Goal: Complete application form

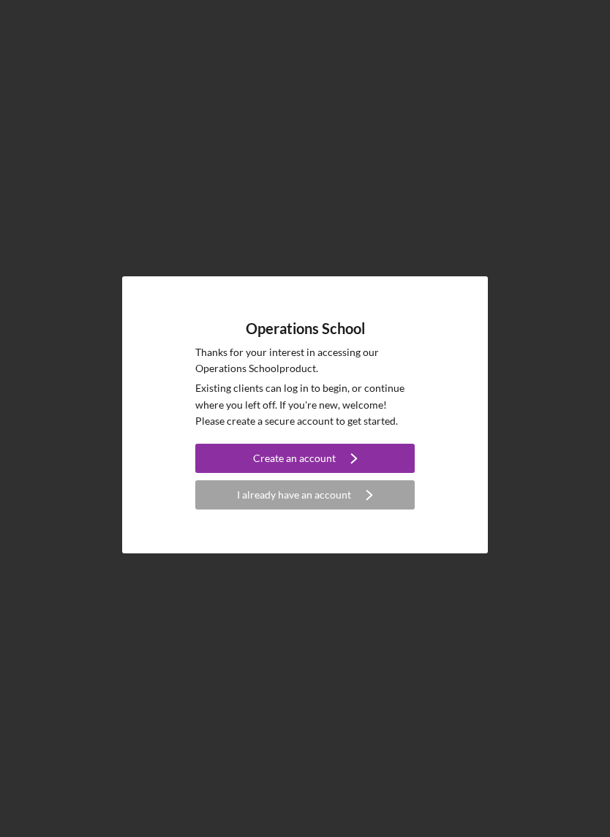
click at [355, 477] on icon "Icon/Navigate" at bounding box center [354, 458] width 37 height 37
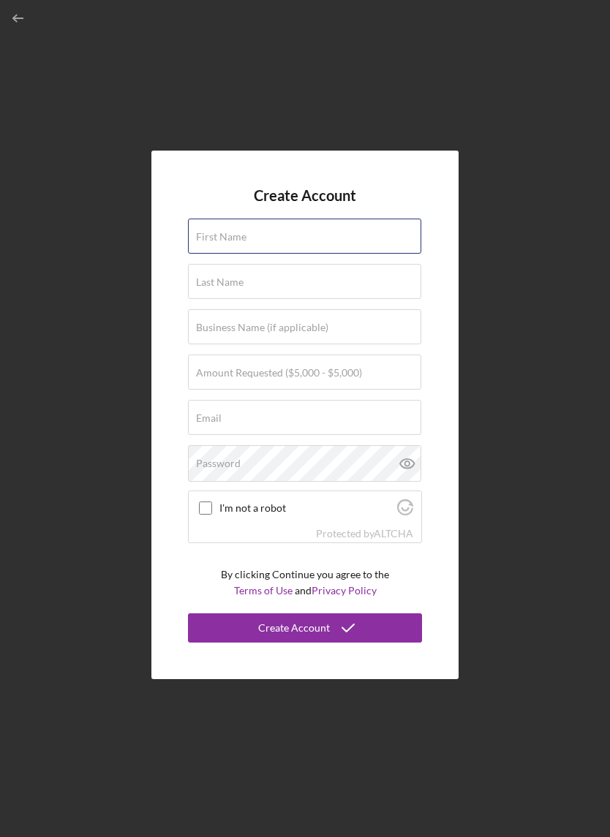
click at [367, 254] on input "First Name" at bounding box center [304, 236] width 233 height 35
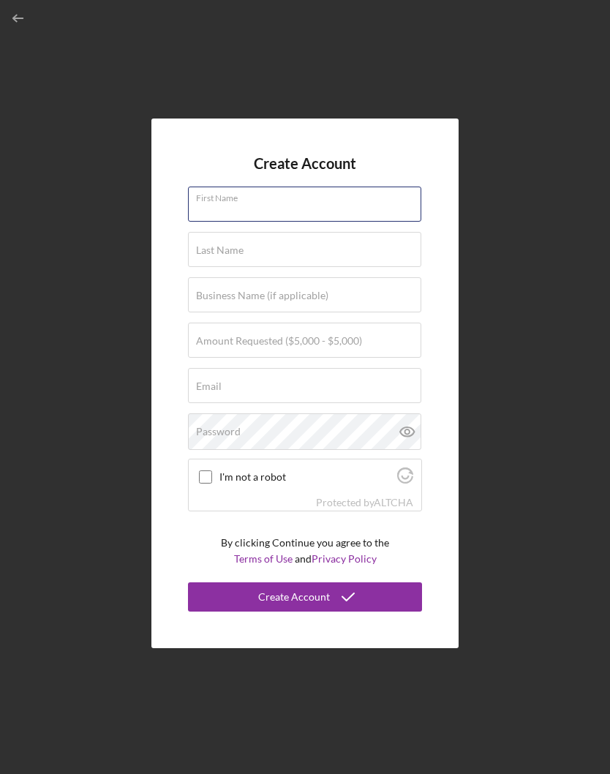
type input "Adegboyega"
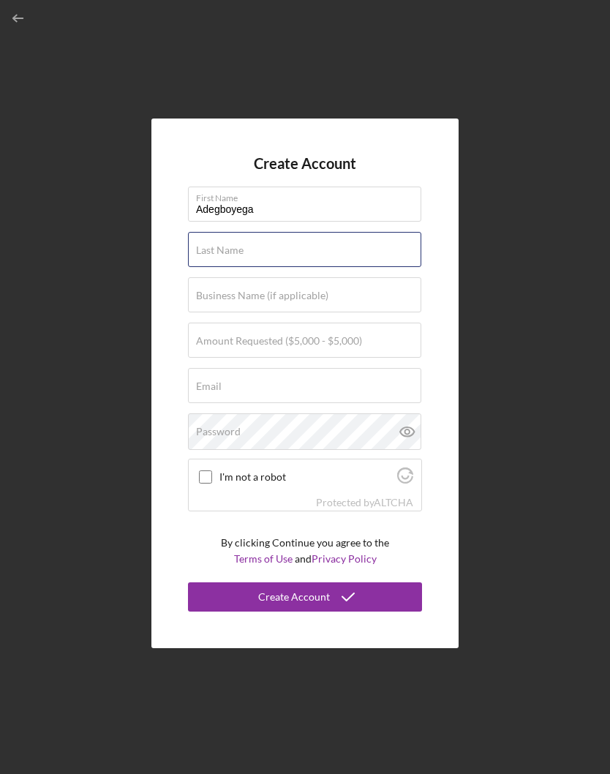
type input "Adeseye"
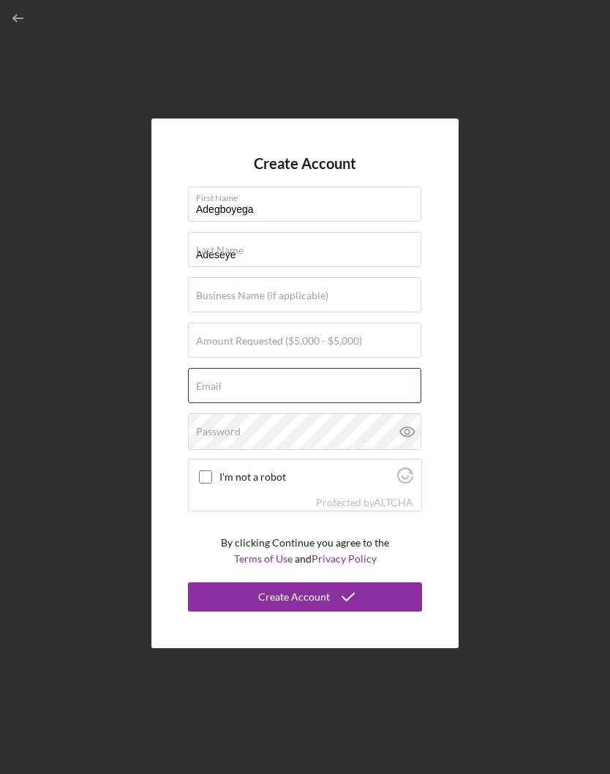
type input "[EMAIL_ADDRESS][DOMAIN_NAME]"
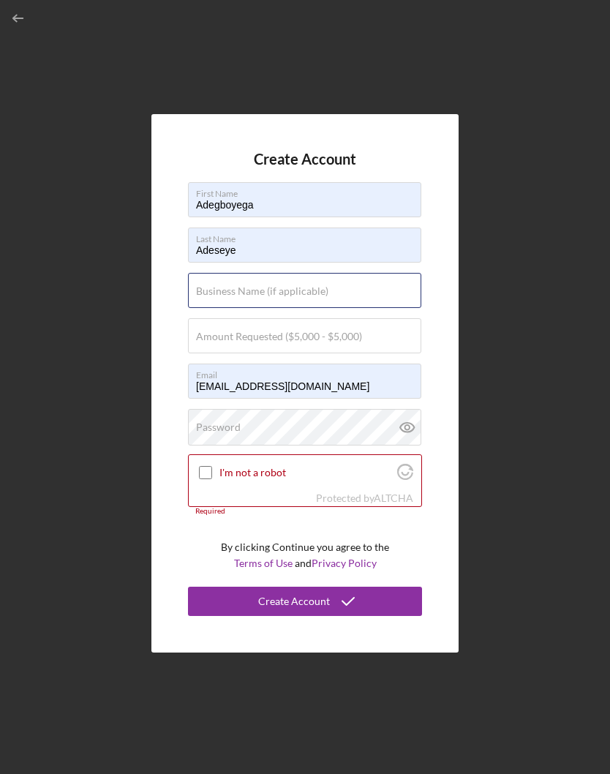
click at [362, 309] on div "Business Name (if applicable)" at bounding box center [305, 291] width 234 height 37
type input "The LeafBarrow Company LLC"
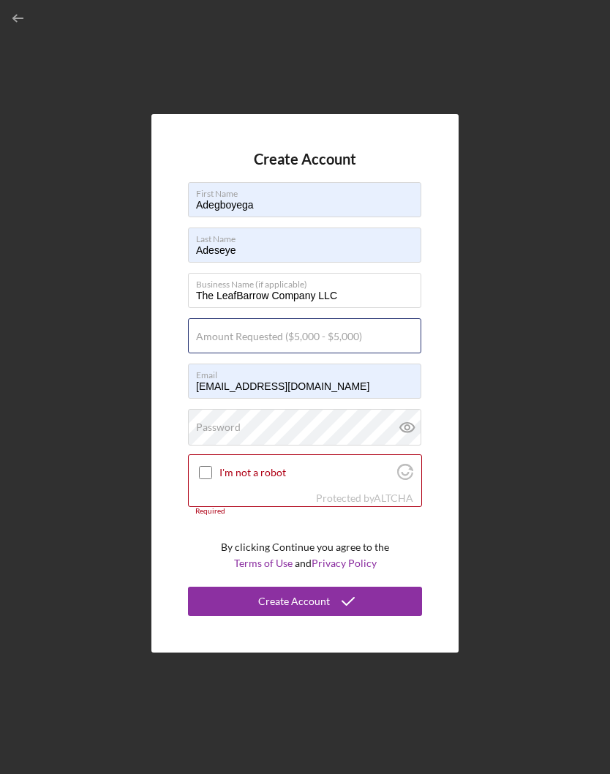
click at [372, 355] on div "Amount Requested ($5,000 - $5,000)" at bounding box center [305, 336] width 234 height 37
type input "$5,000"
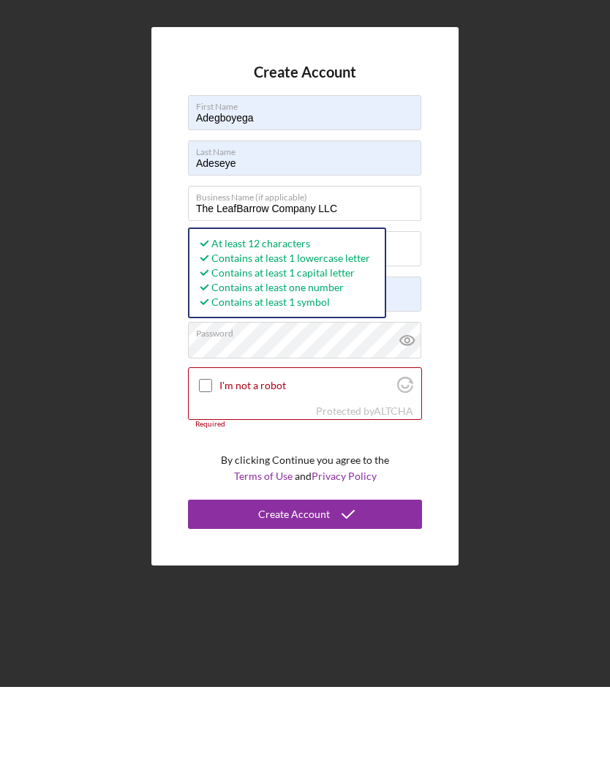
click at [407, 425] on icon at bounding box center [406, 427] width 4 height 4
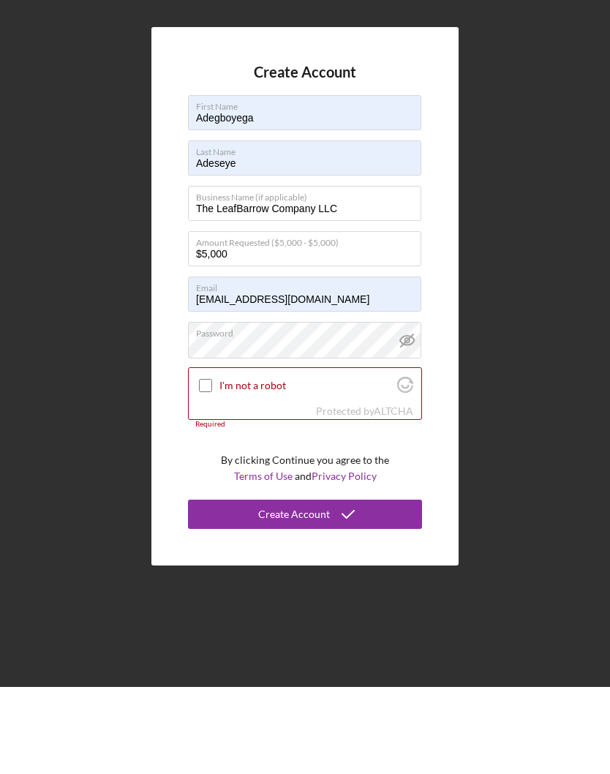
scroll to position [64, 0]
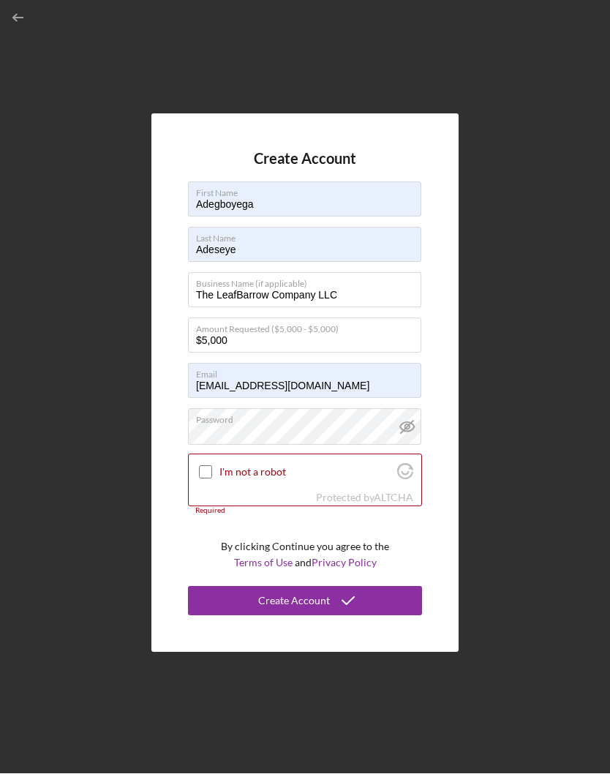
click at [206, 466] on input "I'm not a robot" at bounding box center [205, 472] width 13 height 13
checkbox input "true"
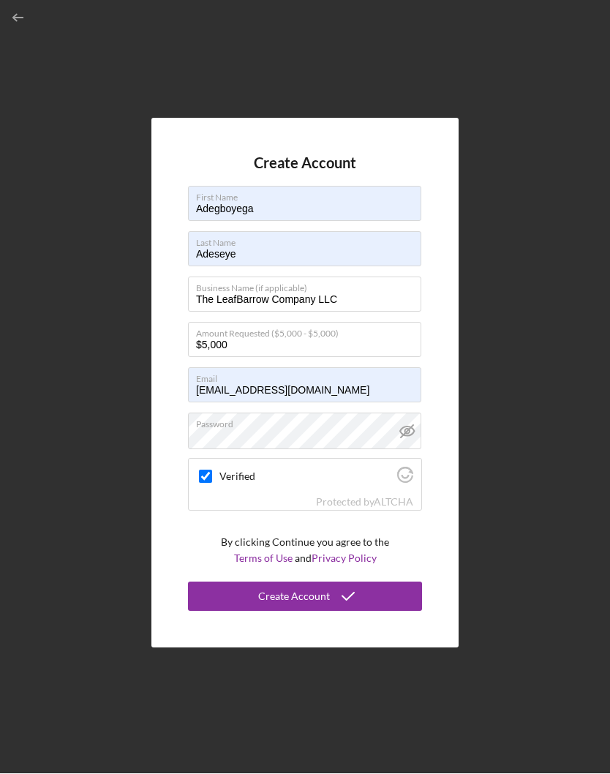
click at [312, 582] on div "Create Account" at bounding box center [294, 596] width 72 height 29
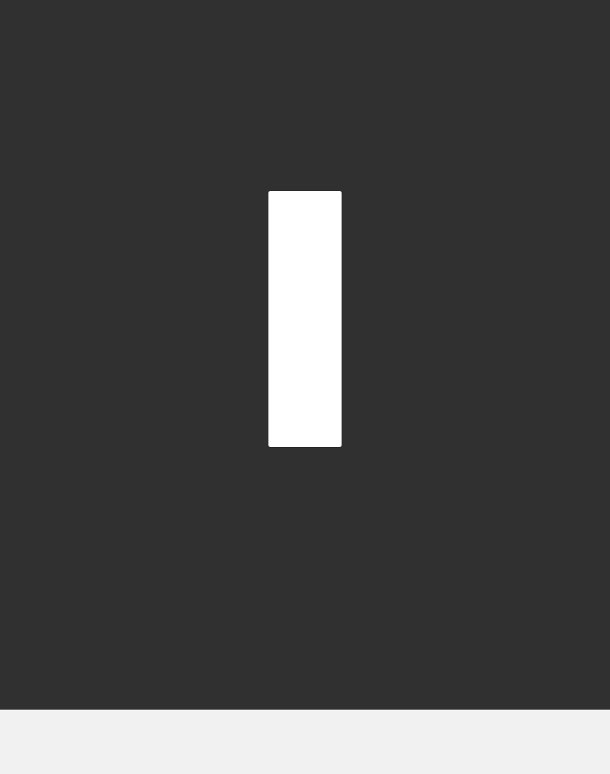
scroll to position [64, 0]
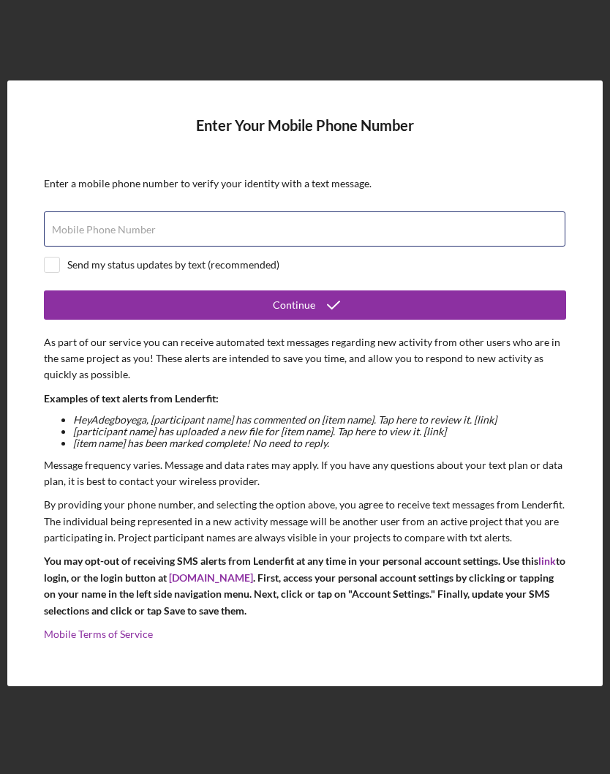
click at [311, 211] on div "Mobile Phone Number" at bounding box center [305, 229] width 522 height 37
type input "[PHONE_NUMBER]"
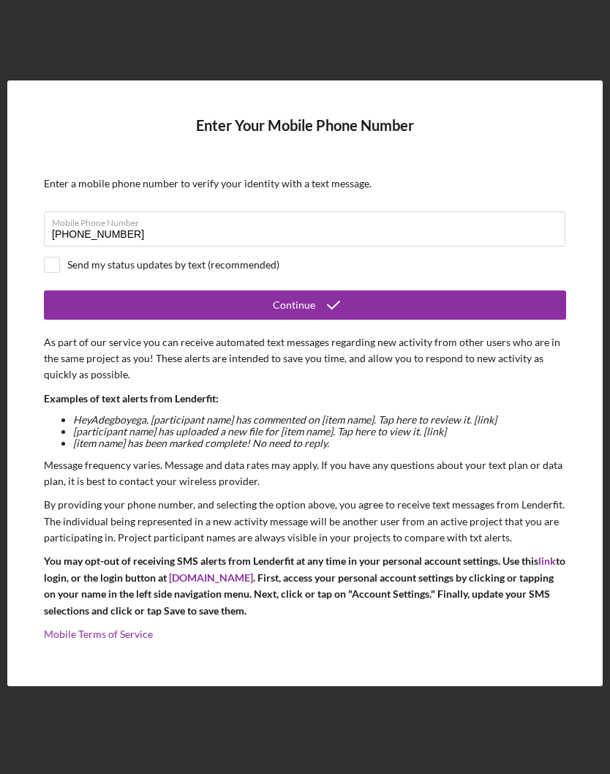
click at [66, 257] on div "Send my status updates by text (recommended)" at bounding box center [305, 265] width 522 height 16
checkbox input "true"
click at [301, 290] on div "Continue" at bounding box center [294, 304] width 42 height 29
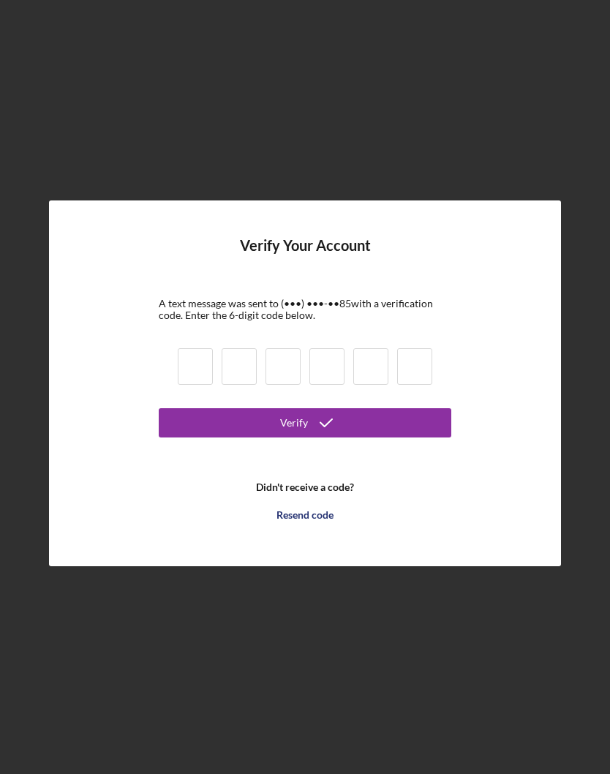
click at [211, 348] on input at bounding box center [195, 366] width 35 height 37
type input "8"
type input "7"
type input "2"
type input "7"
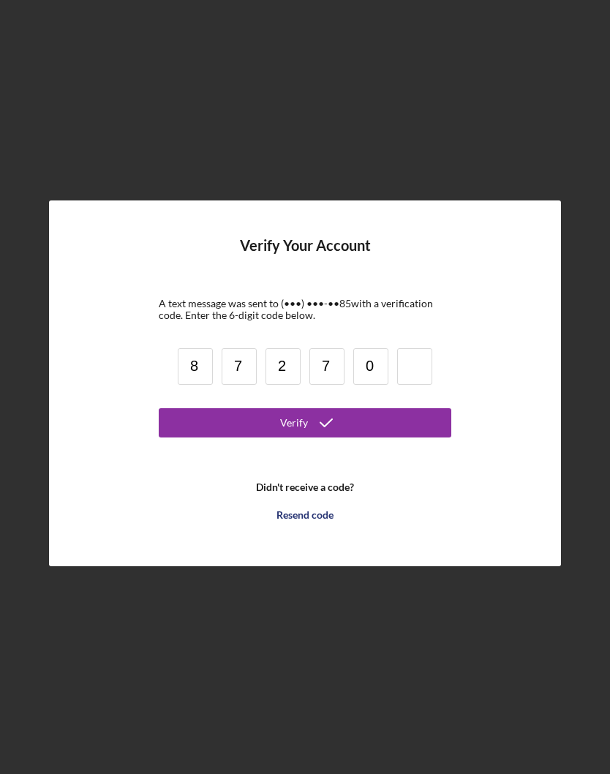
type input "0"
click at [309, 404] on icon "submit" at bounding box center [326, 422] width 37 height 37
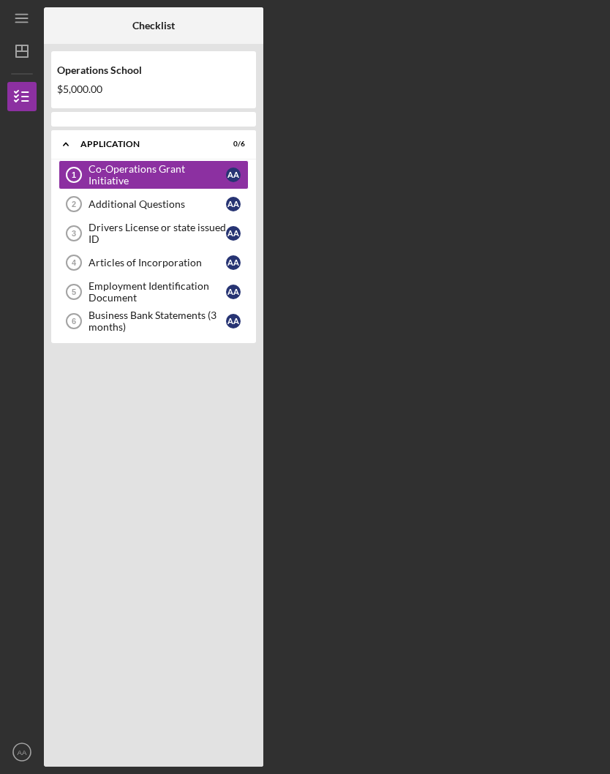
scroll to position [51, 0]
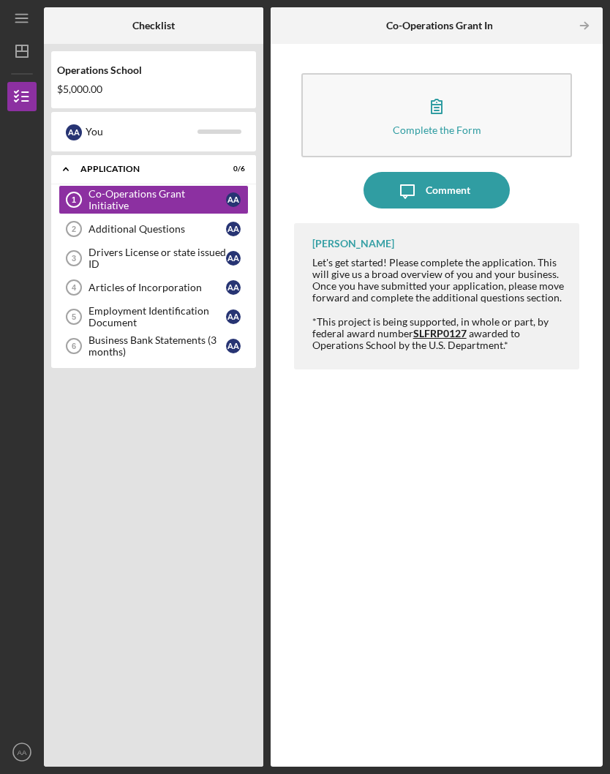
click at [347, 238] on div "[PERSON_NAME]" at bounding box center [353, 244] width 82 height 12
click at [433, 124] on div "Complete the Form" at bounding box center [437, 129] width 89 height 11
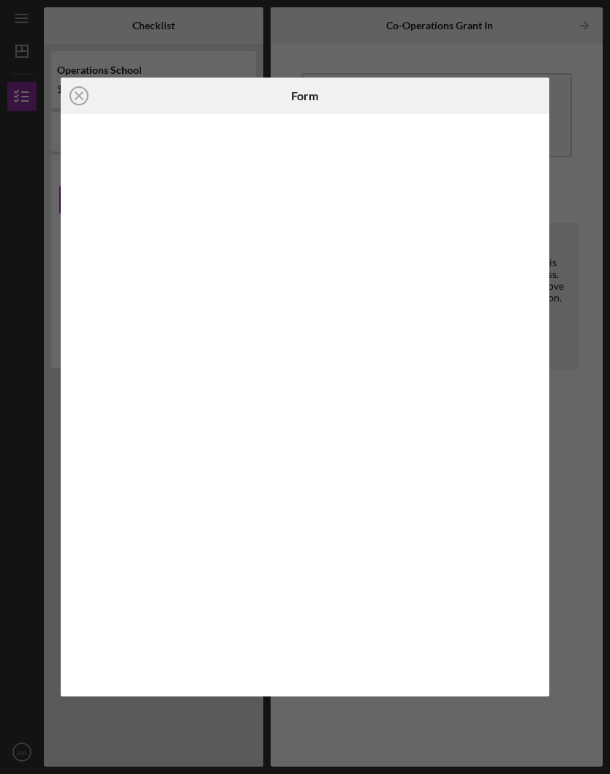
click at [78, 95] on line at bounding box center [78, 95] width 7 height 7
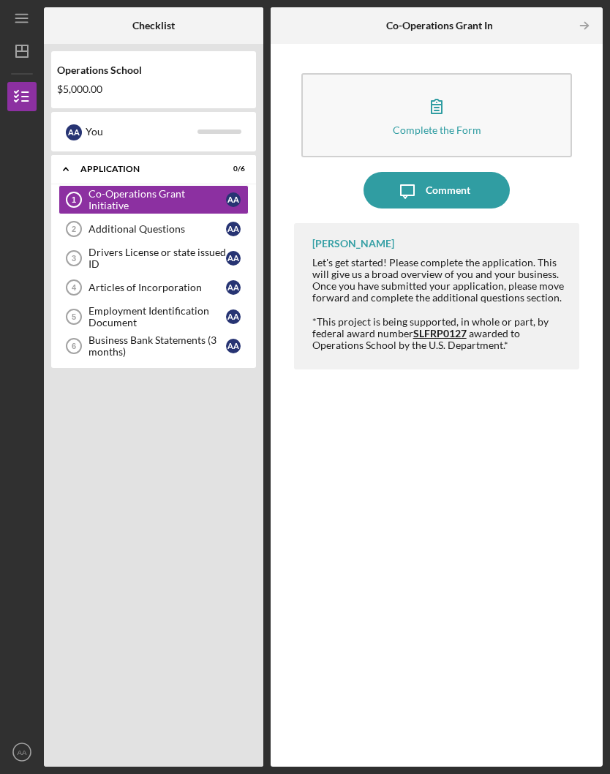
click at [347, 238] on div "[PERSON_NAME]" at bounding box center [353, 244] width 82 height 12
click at [367, 465] on div "[PERSON_NAME] Let's get started! Please complete the application. This will giv…" at bounding box center [437, 483] width 286 height 521
click at [436, 88] on icon "button" at bounding box center [436, 106] width 37 height 37
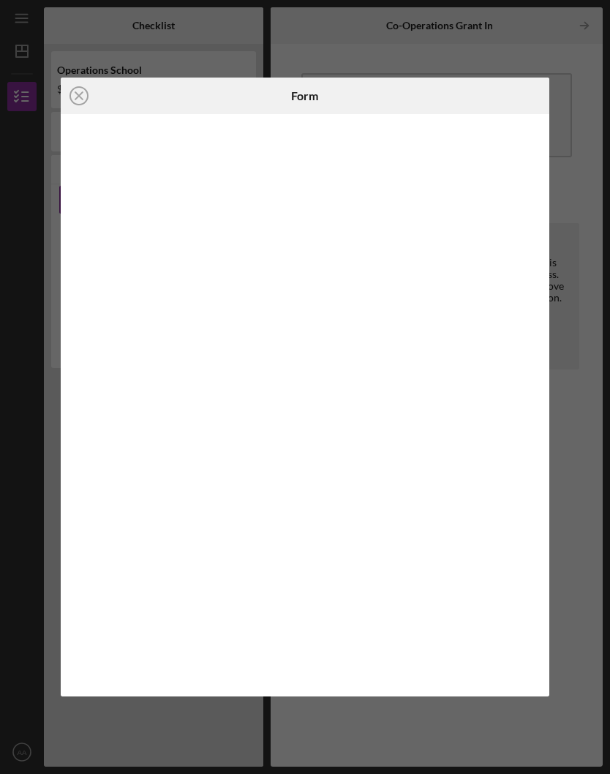
click at [86, 90] on circle at bounding box center [79, 96] width 18 height 18
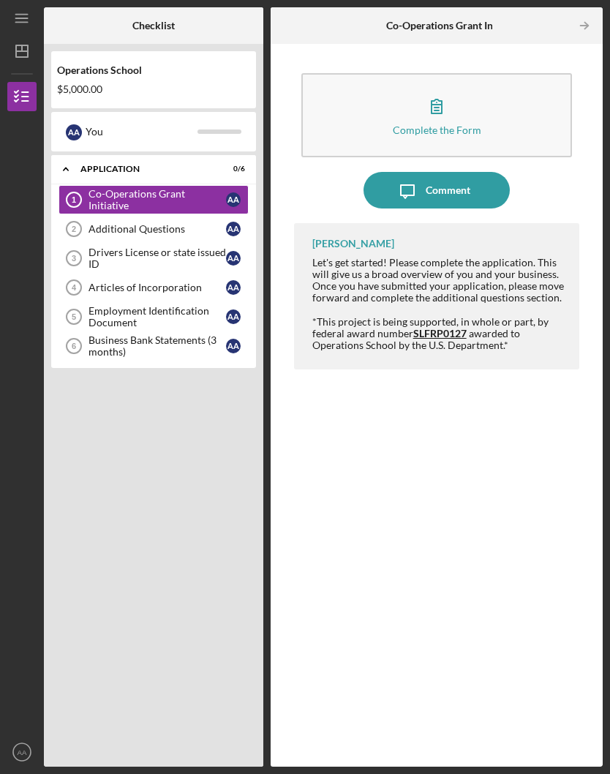
click at [436, 172] on div "Comment" at bounding box center [448, 190] width 45 height 37
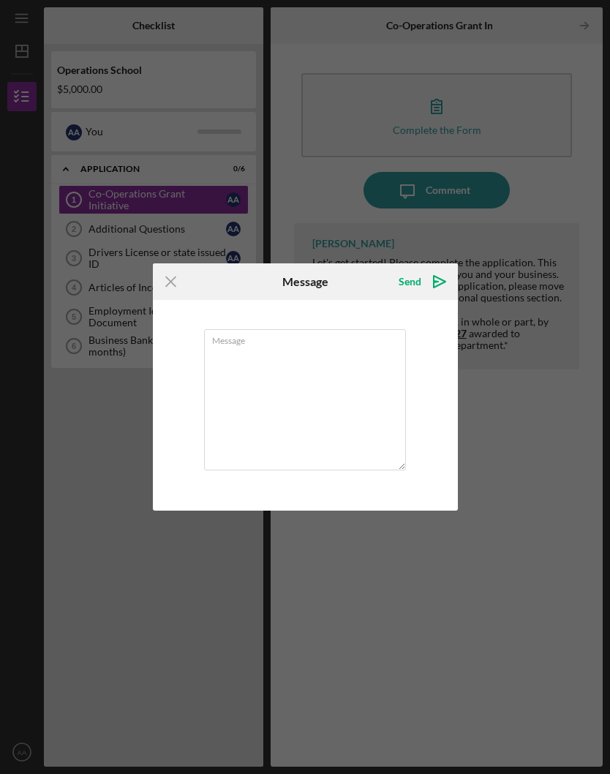
click at [264, 358] on textarea "Message" at bounding box center [305, 399] width 202 height 141
type textarea "Who is [PERSON_NAME]?"
click at [456, 309] on div "Message Who is [PERSON_NAME]?" at bounding box center [305, 405] width 305 height 211
click at [439, 275] on icon "Icon/icon-invite-send" at bounding box center [439, 281] width 37 height 37
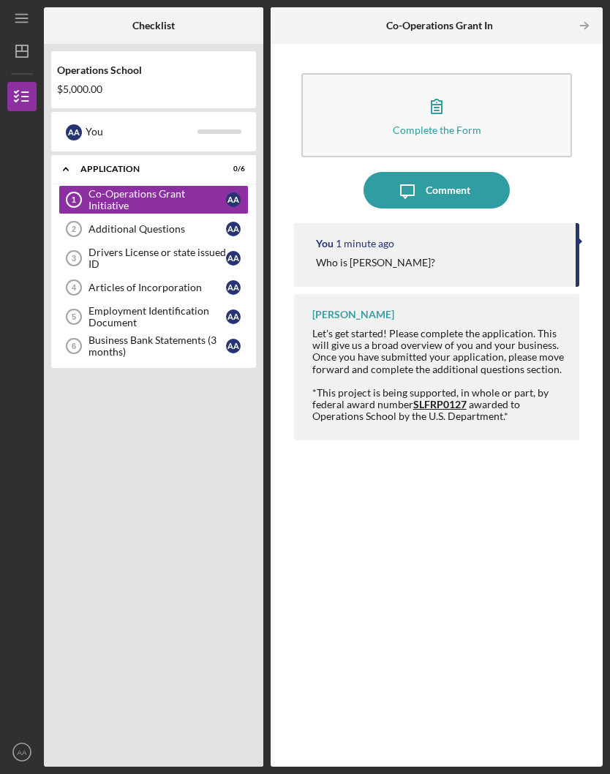
click at [26, 78] on icon "button" at bounding box center [22, 96] width 37 height 37
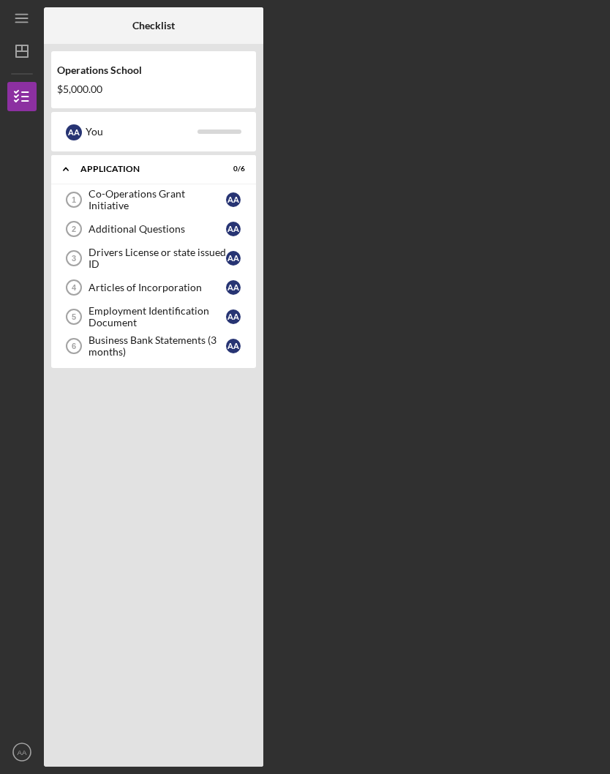
click at [216, 83] on div "$5,000.00" at bounding box center [153, 89] width 193 height 12
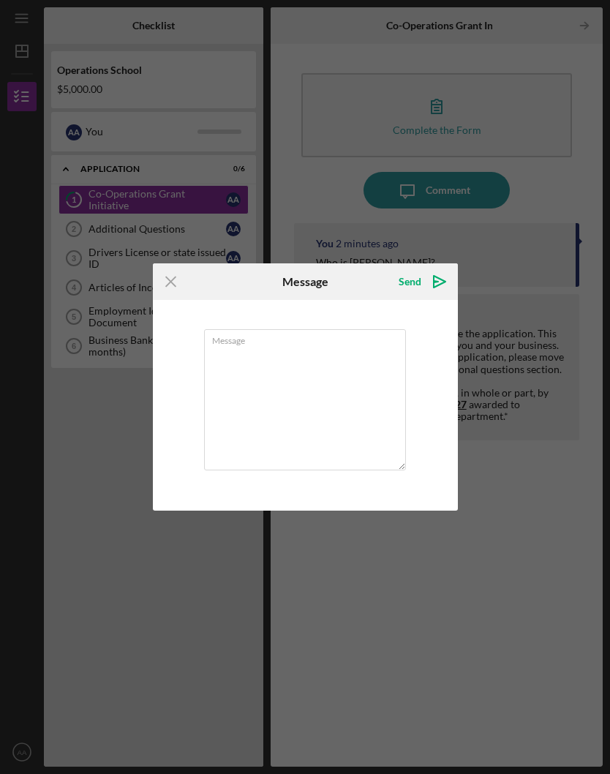
click at [174, 271] on icon "Icon/Menu Close" at bounding box center [171, 281] width 37 height 37
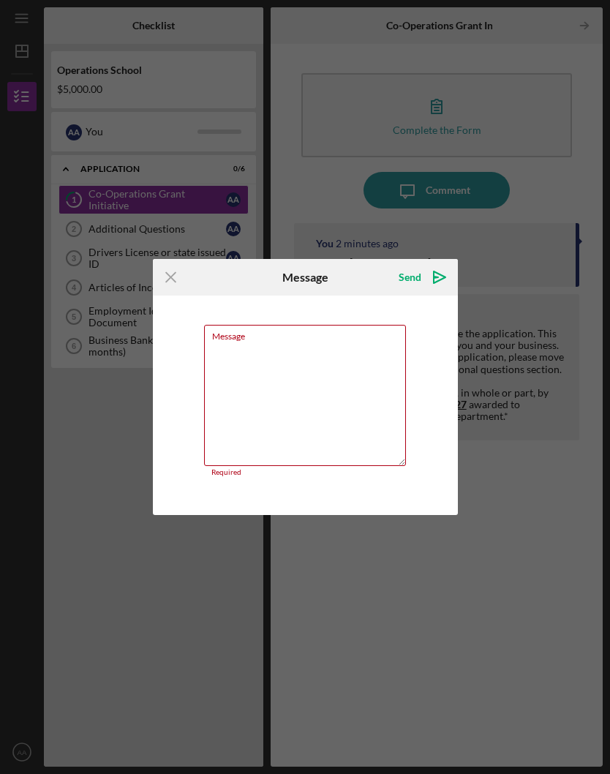
click at [176, 273] on line at bounding box center [171, 278] width 10 height 10
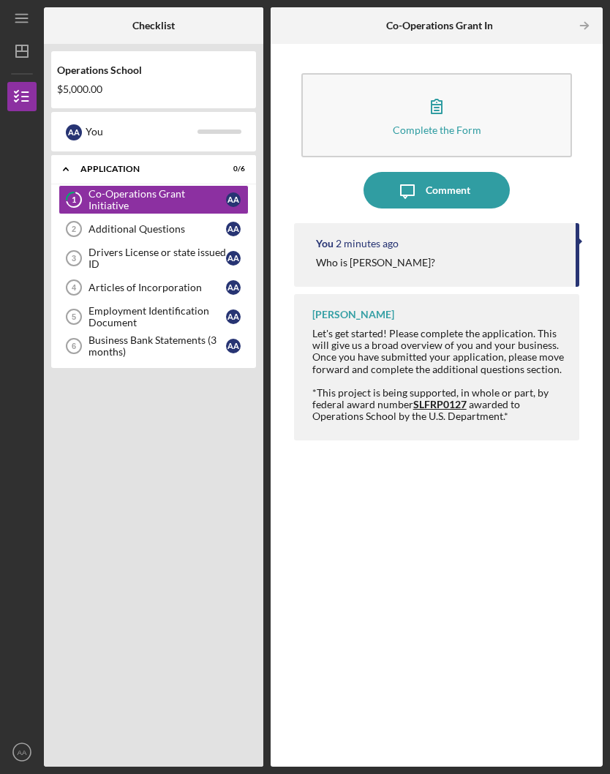
click at [26, 51] on line "button" at bounding box center [22, 51] width 12 height 0
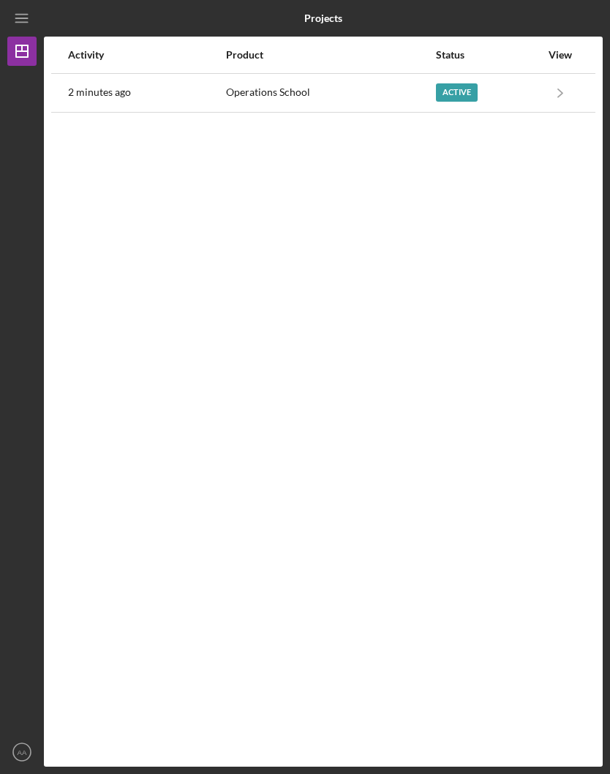
click at [573, 49] on div "View" at bounding box center [560, 55] width 37 height 12
